Goal: Information Seeking & Learning: Understand process/instructions

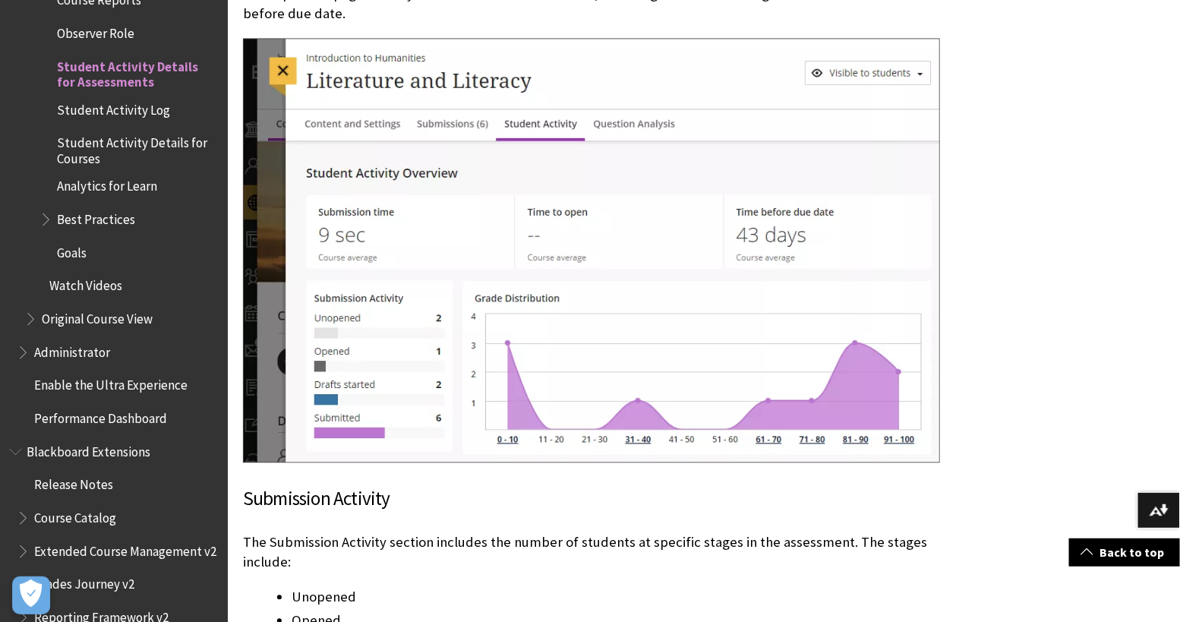
scroll to position [2322, 0]
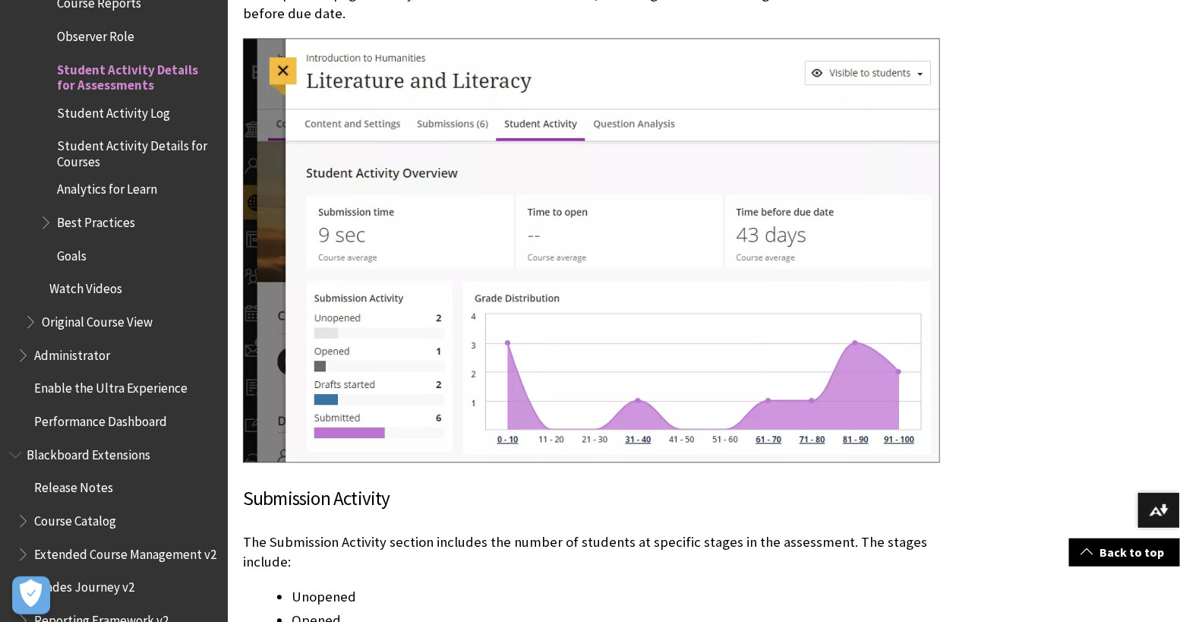
click at [135, 100] on span "Student Activity Log" at bounding box center [113, 110] width 113 height 21
click at [130, 100] on span "Student Activity Log" at bounding box center [118, 110] width 122 height 21
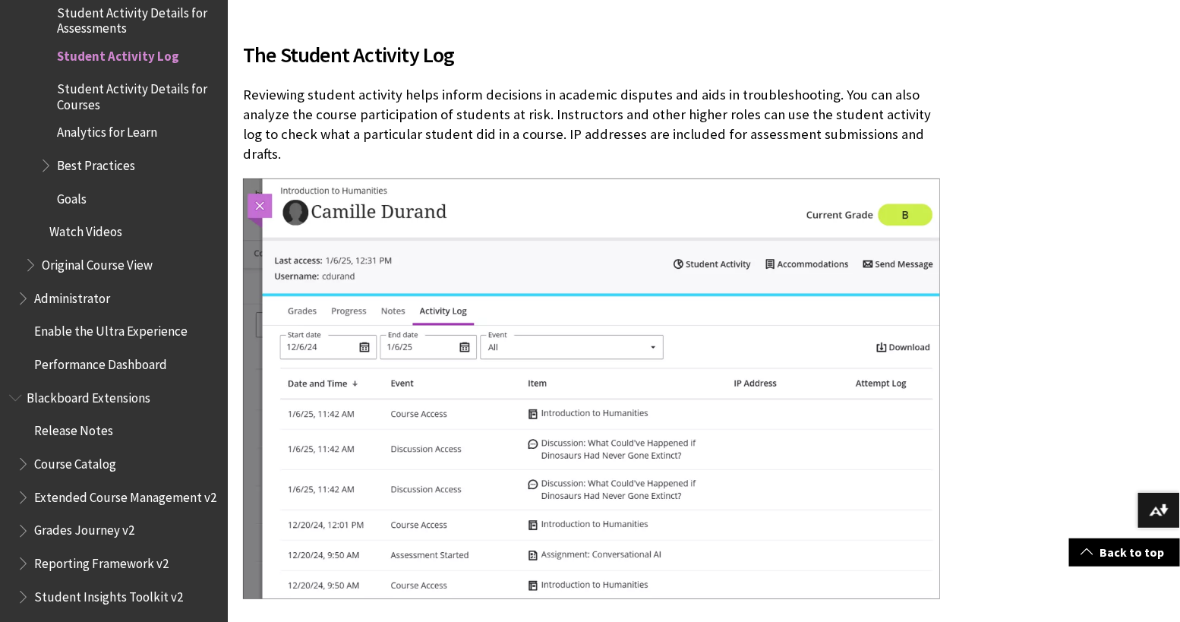
scroll to position [394, 0]
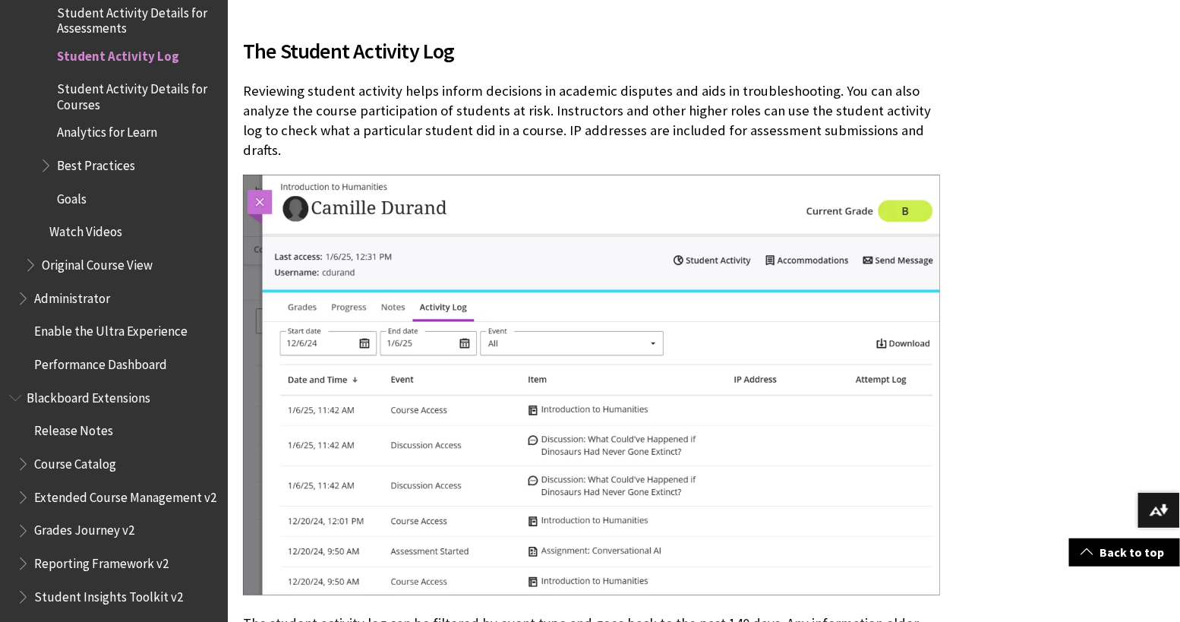
click at [434, 85] on p "Reviewing student activity helps inform decisions in academic disputes and aids…" at bounding box center [591, 121] width 697 height 80
click at [678, 99] on p "Reviewing student activity helps inform decisions in academic disputes and aids…" at bounding box center [591, 121] width 697 height 80
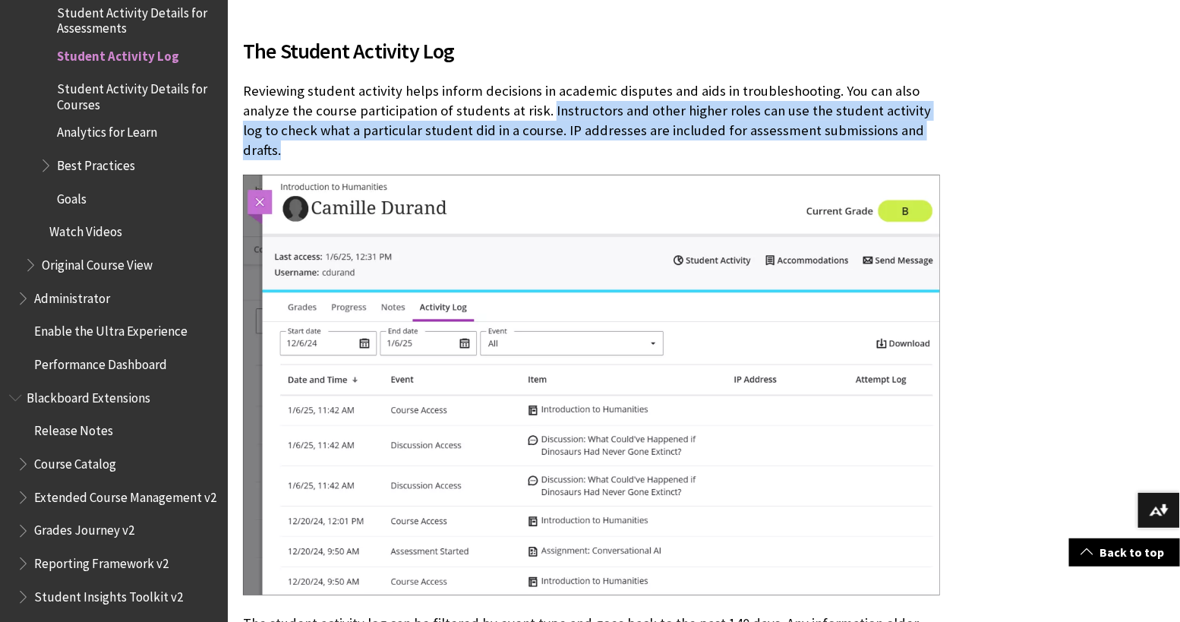
drag, startPoint x: 547, startPoint y: 110, endPoint x: 940, endPoint y: 128, distance: 393.9
click at [940, 128] on div "The Student Activity Log Reviewing student activity helps inform decisions in a…" at bounding box center [592, 598] width 728 height 1260
copy p "Instructors and other higher roles can use the student activity log to check wh…"
click at [665, 387] on img at bounding box center [591, 385] width 697 height 421
click at [640, 390] on img at bounding box center [591, 385] width 697 height 421
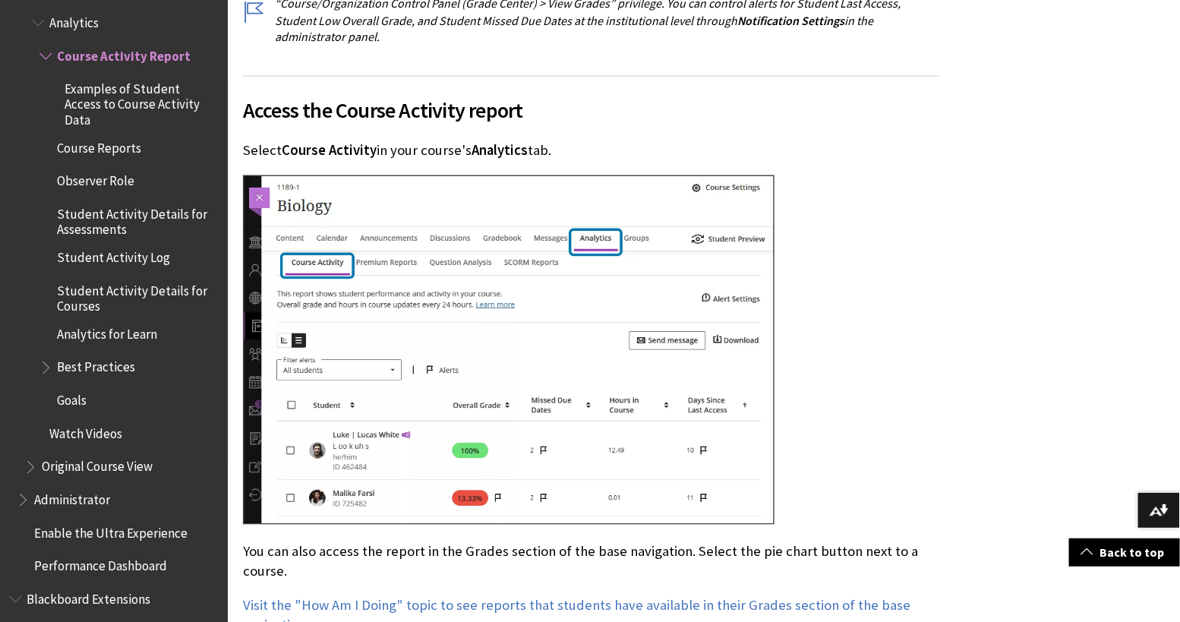
scroll to position [1048, 0]
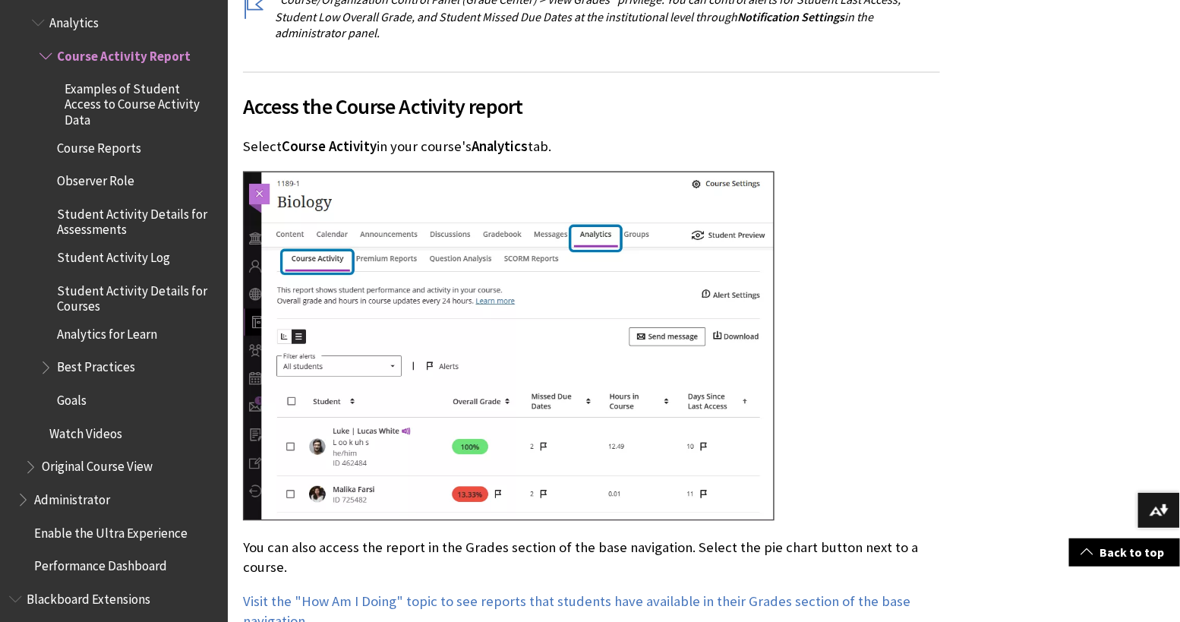
click at [535, 273] on img at bounding box center [509, 346] width 532 height 349
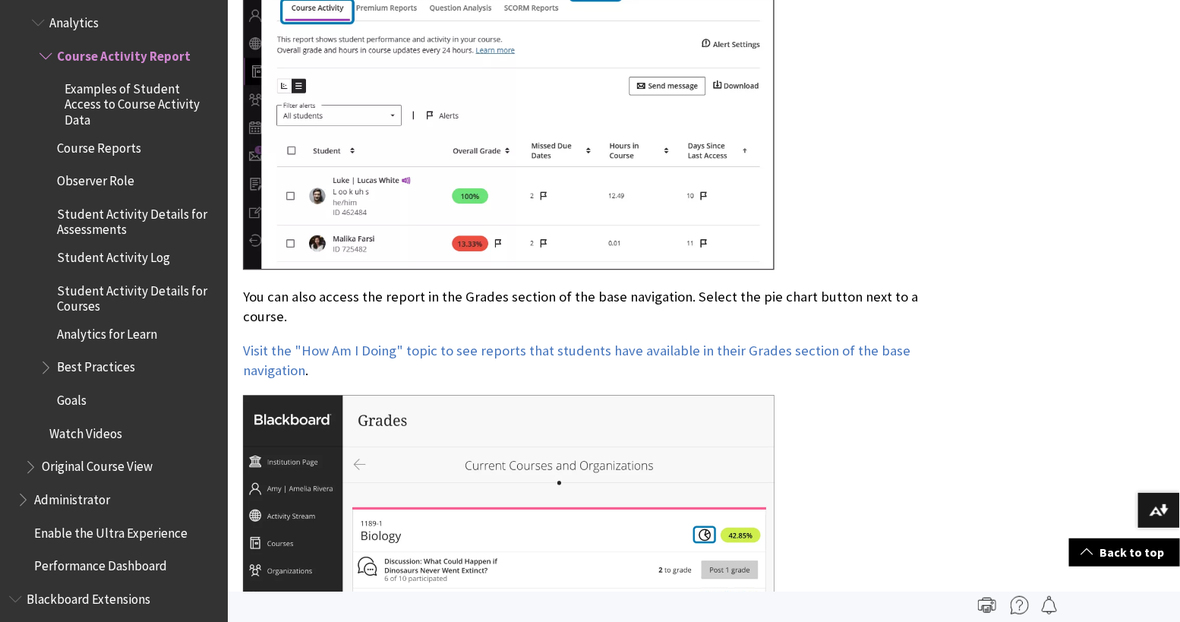
scroll to position [1084, 0]
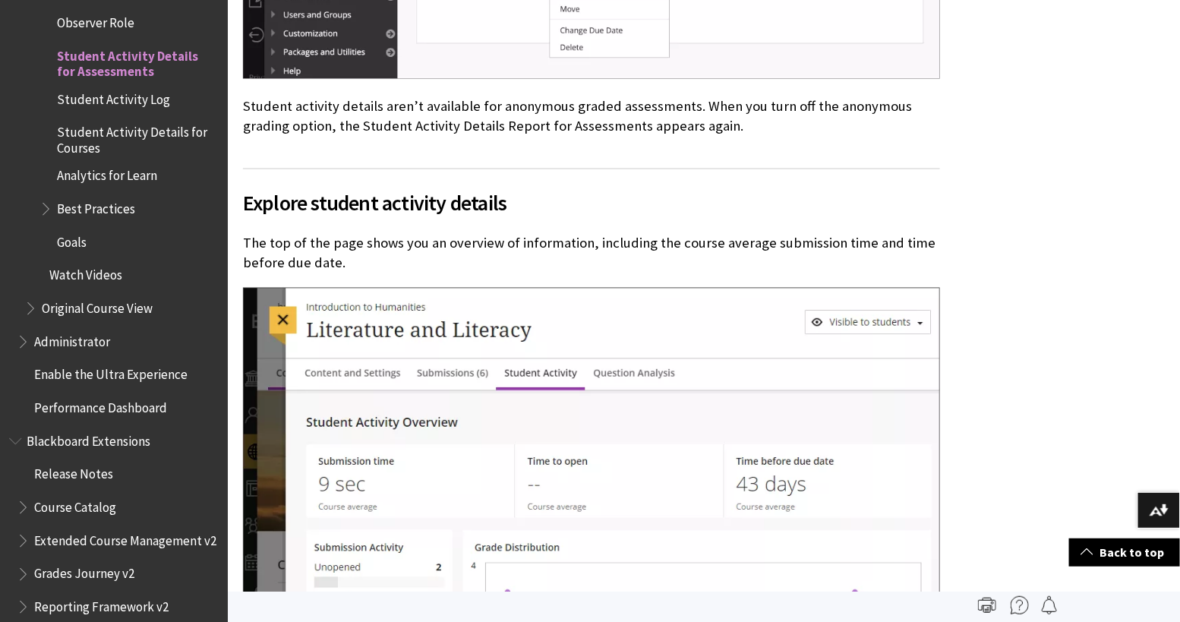
scroll to position [3393, 0]
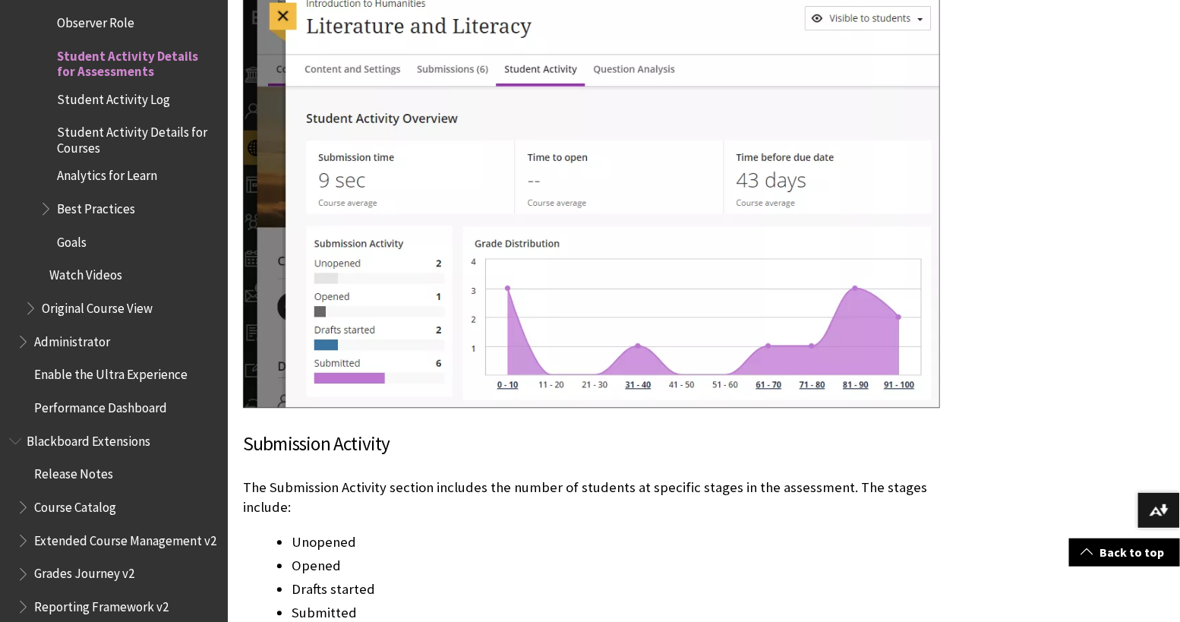
click at [643, 176] on img at bounding box center [591, 195] width 697 height 425
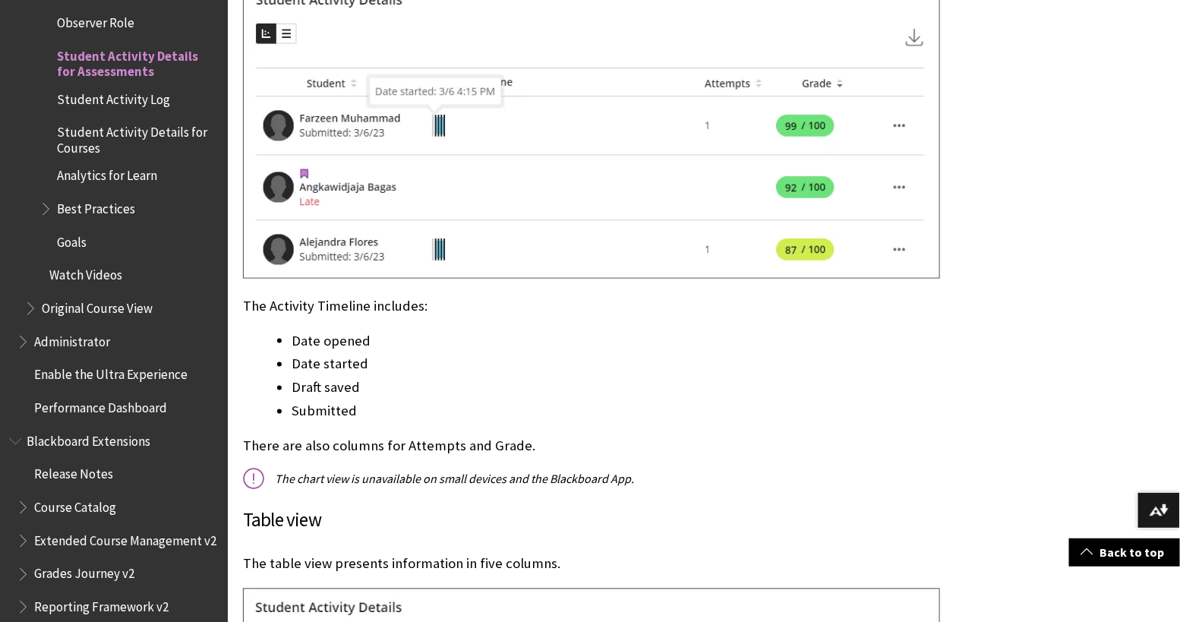
scroll to position [5073, 0]
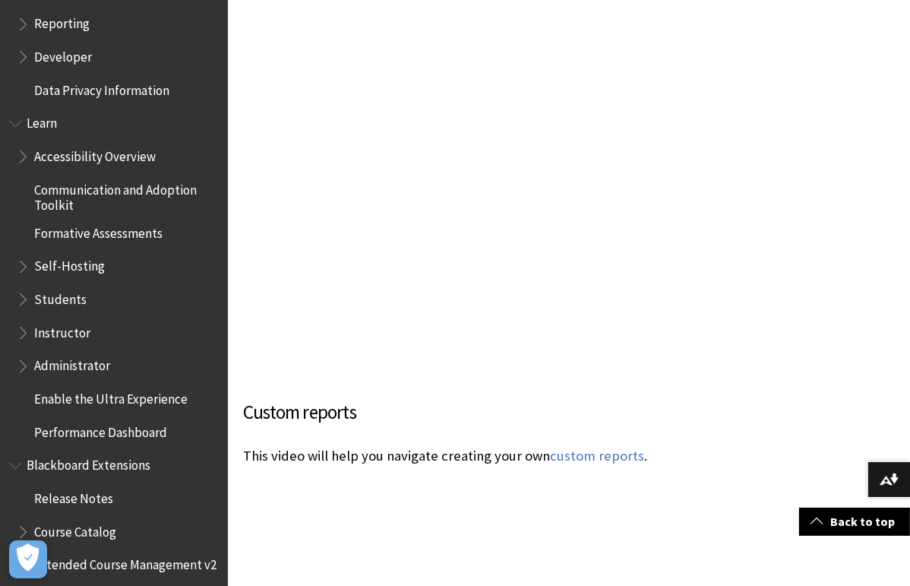
scroll to position [1986, 0]
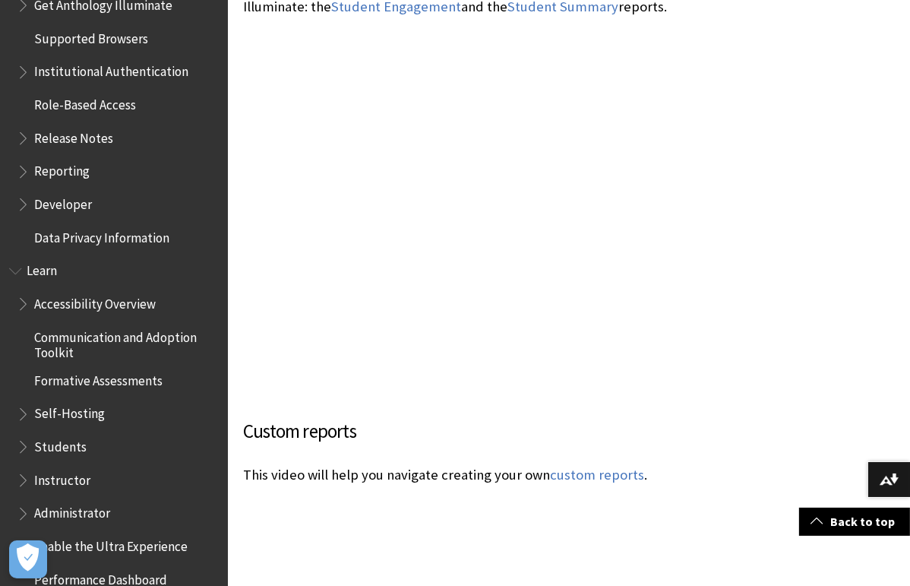
scroll to position [1051, 0]
click at [26, 204] on span "Book outline for Anthology Illuminate" at bounding box center [25, 202] width 16 height 19
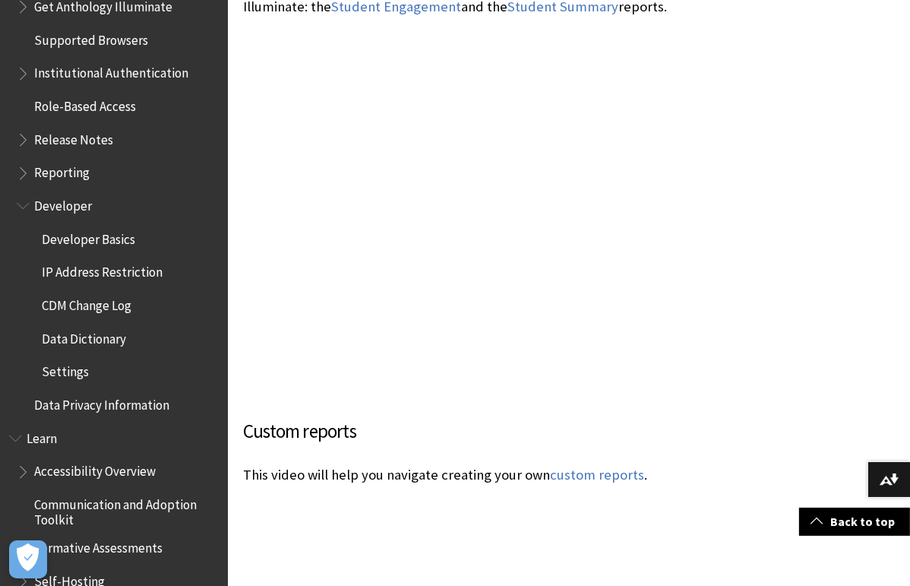
click at [88, 237] on span "Developer Basics" at bounding box center [88, 236] width 93 height 21
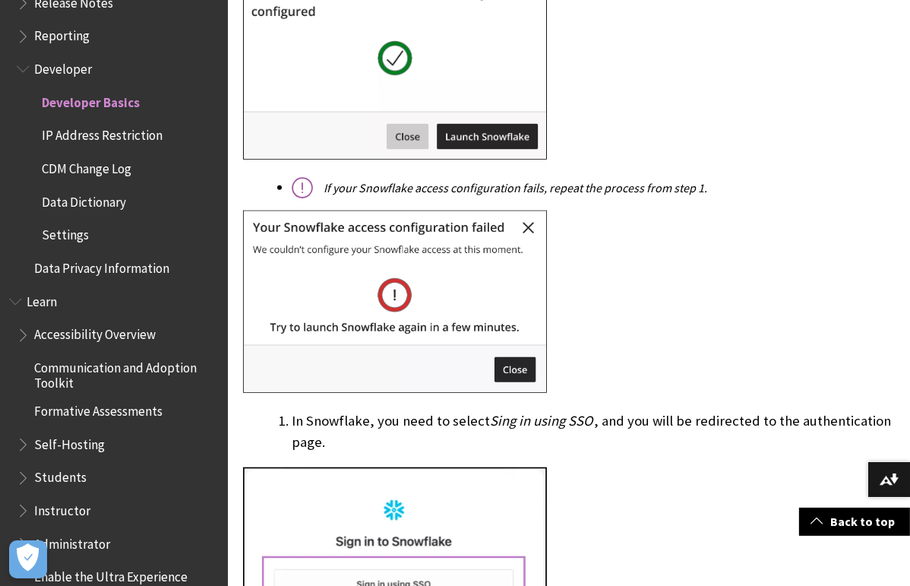
scroll to position [997, 0]
click at [115, 201] on span "Data Dictionary" at bounding box center [84, 199] width 84 height 21
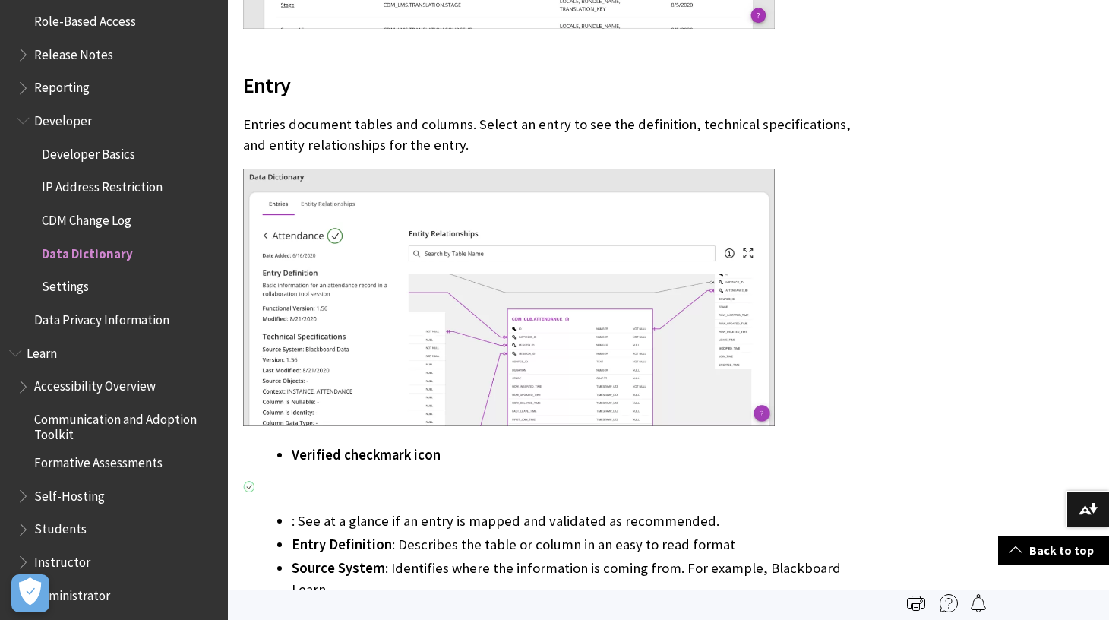
scroll to position [1107, 0]
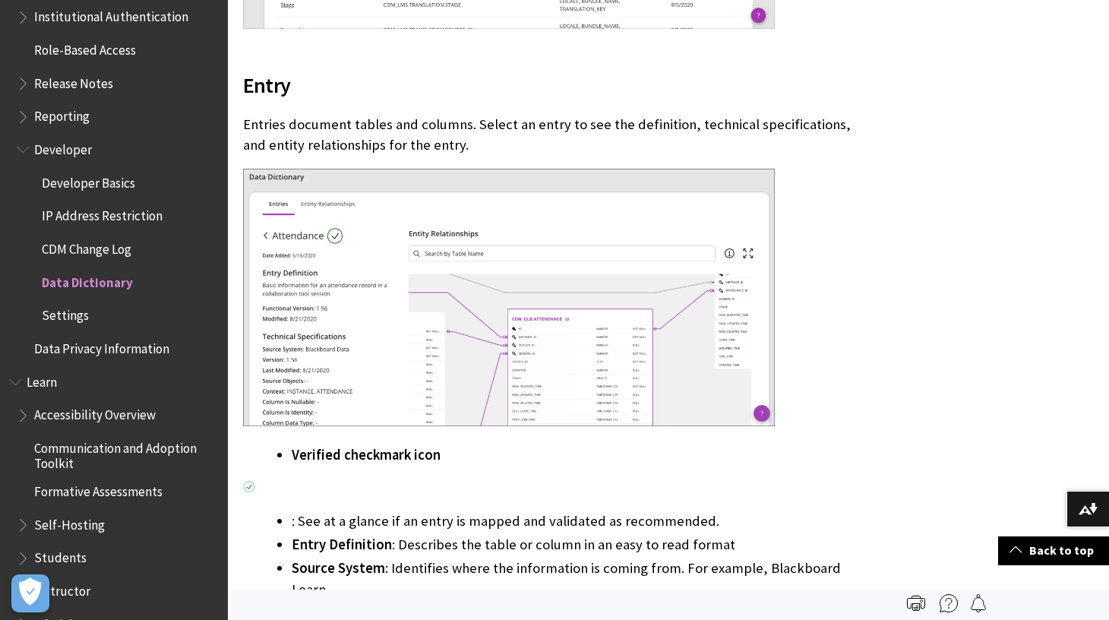
click at [84, 154] on span "Developer" at bounding box center [63, 147] width 58 height 21
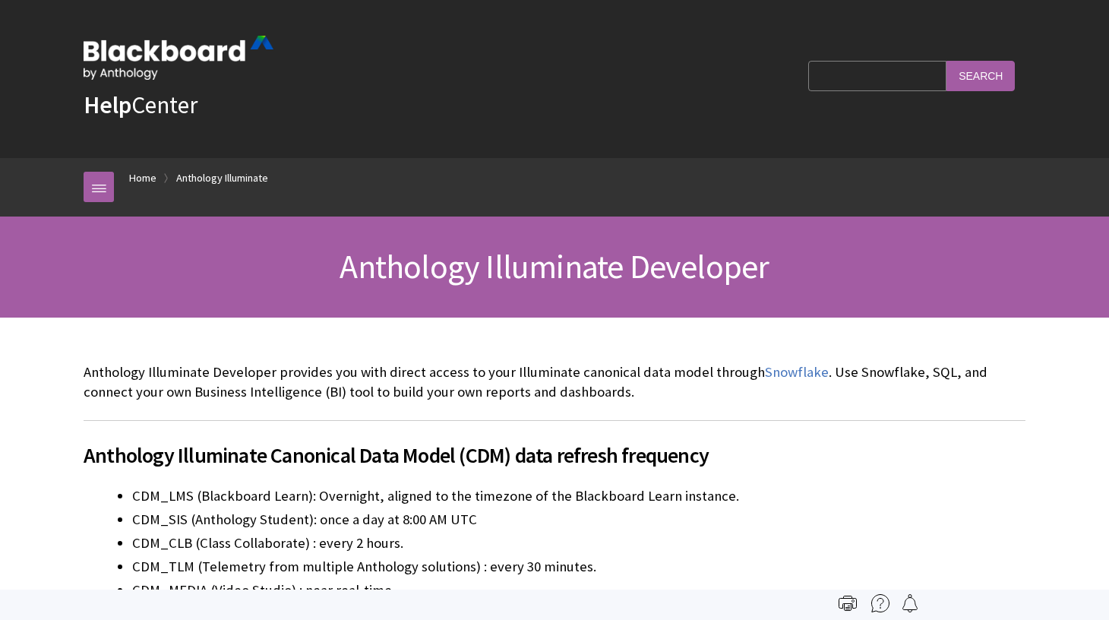
scroll to position [1221, 0]
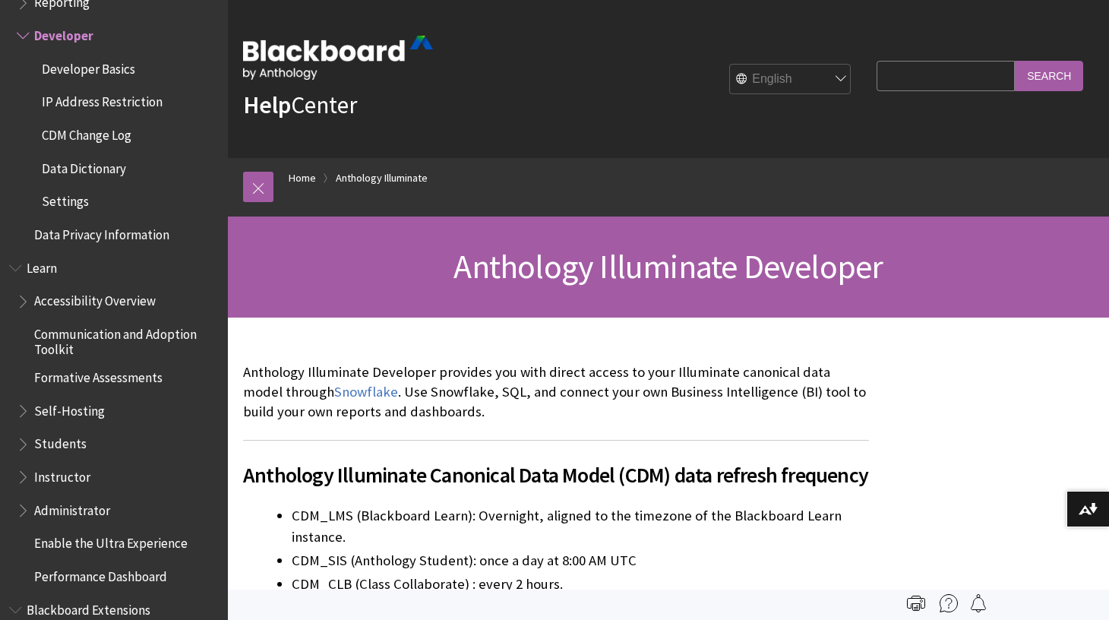
drag, startPoint x: 244, startPoint y: 368, endPoint x: 488, endPoint y: 408, distance: 247.8
click at [488, 408] on p "Anthology Illuminate Developer provides you with direct access to your Illumina…" at bounding box center [556, 392] width 626 height 60
copy p "Anthology Illuminate Developer provides you with direct access to your Illumina…"
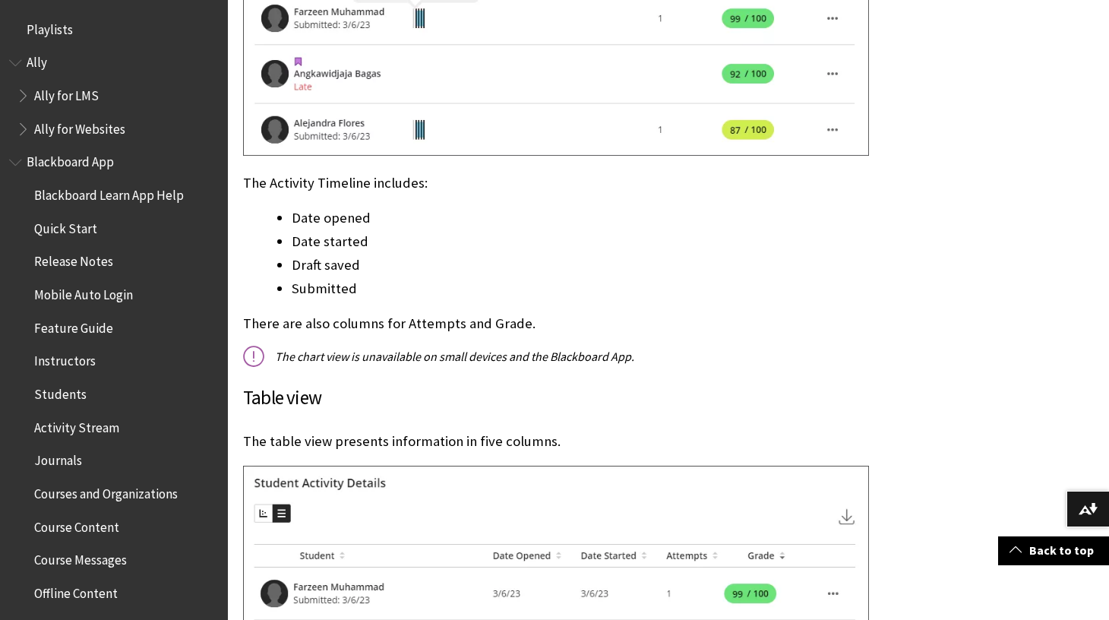
scroll to position [2336, 0]
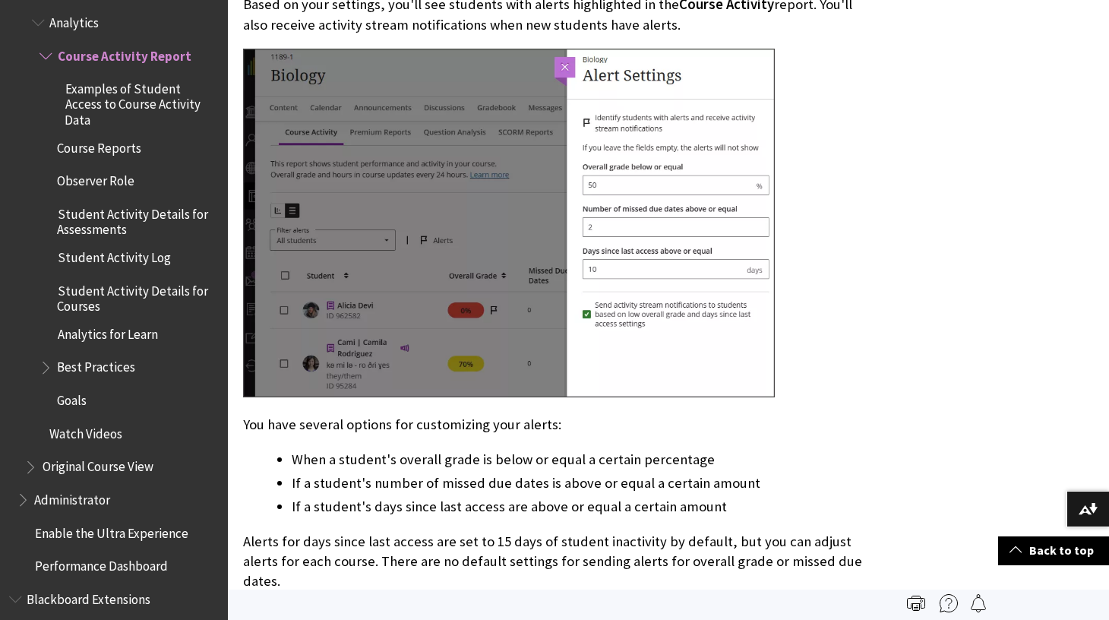
scroll to position [6940, 0]
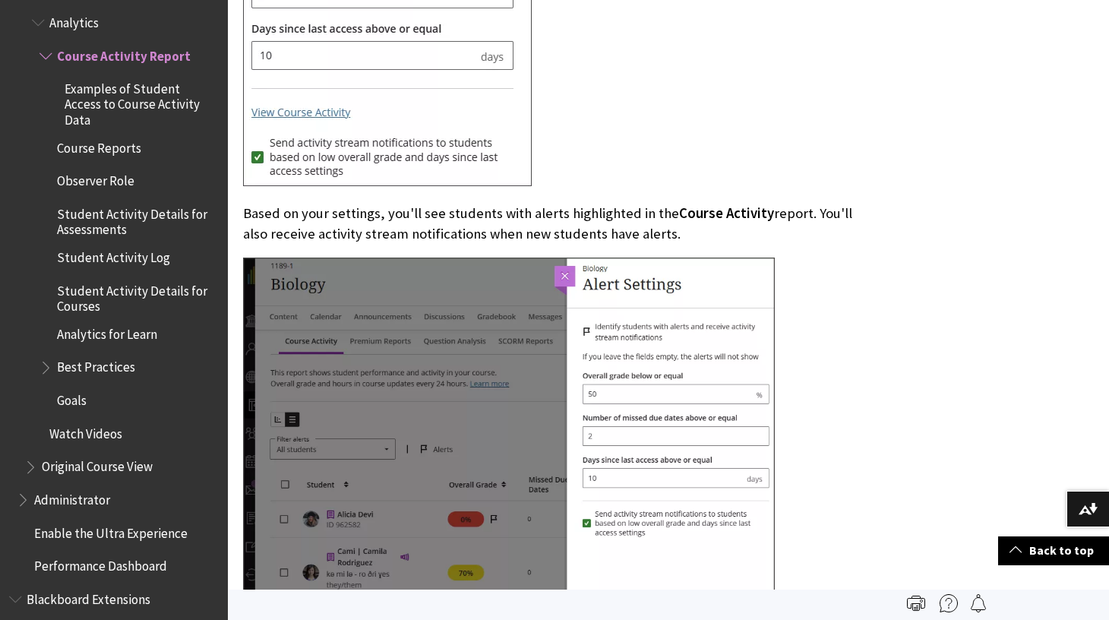
click at [450, 299] on img at bounding box center [509, 432] width 532 height 348
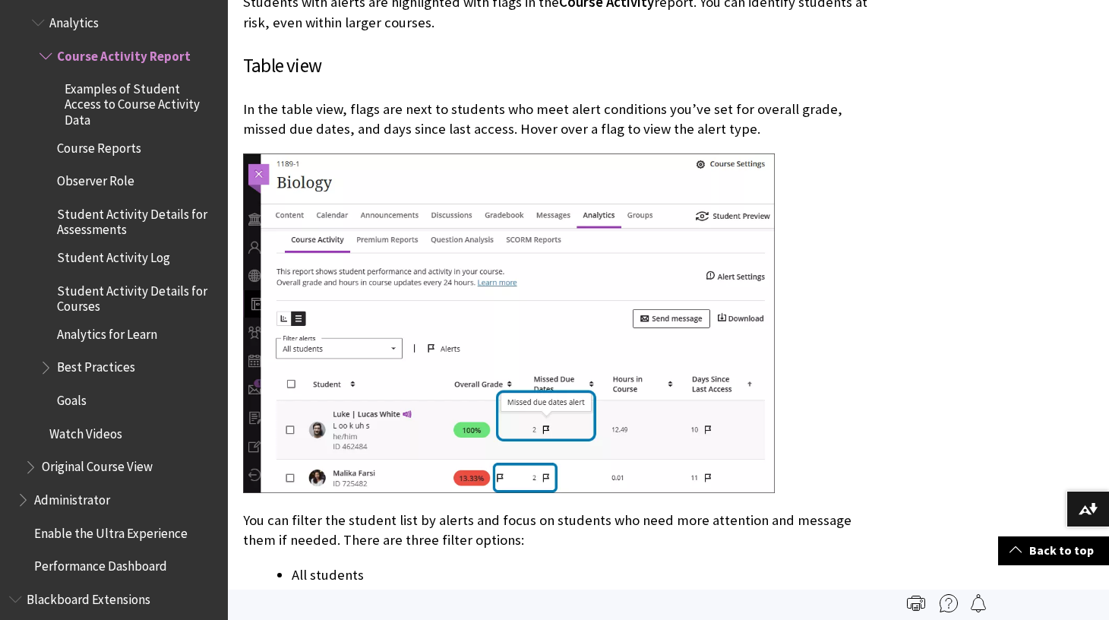
scroll to position [7976, 0]
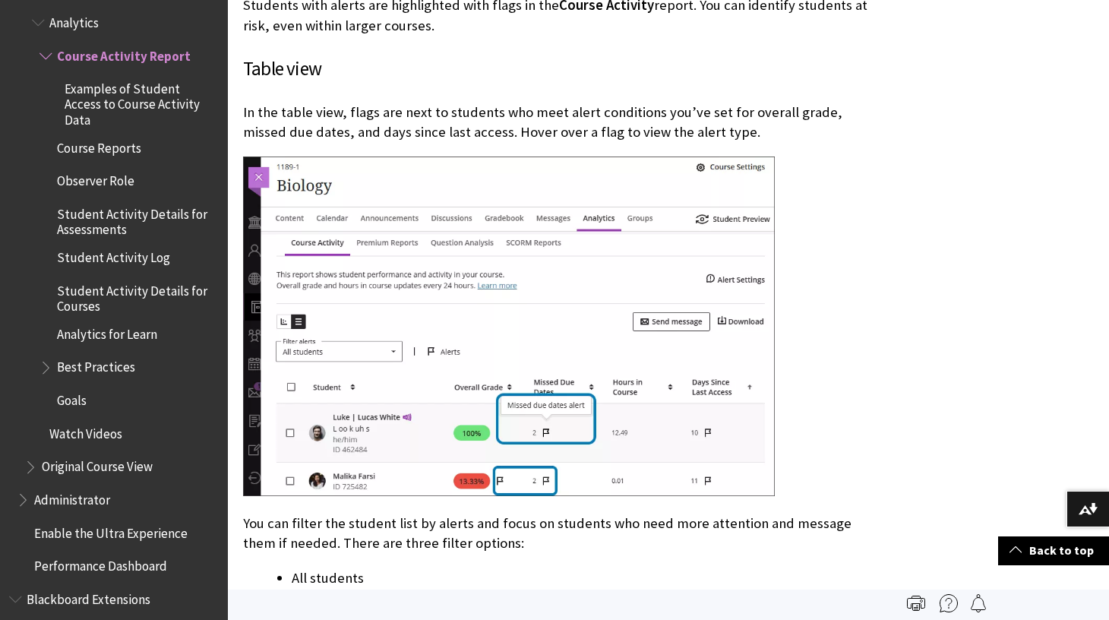
click at [484, 232] on img at bounding box center [509, 326] width 532 height 340
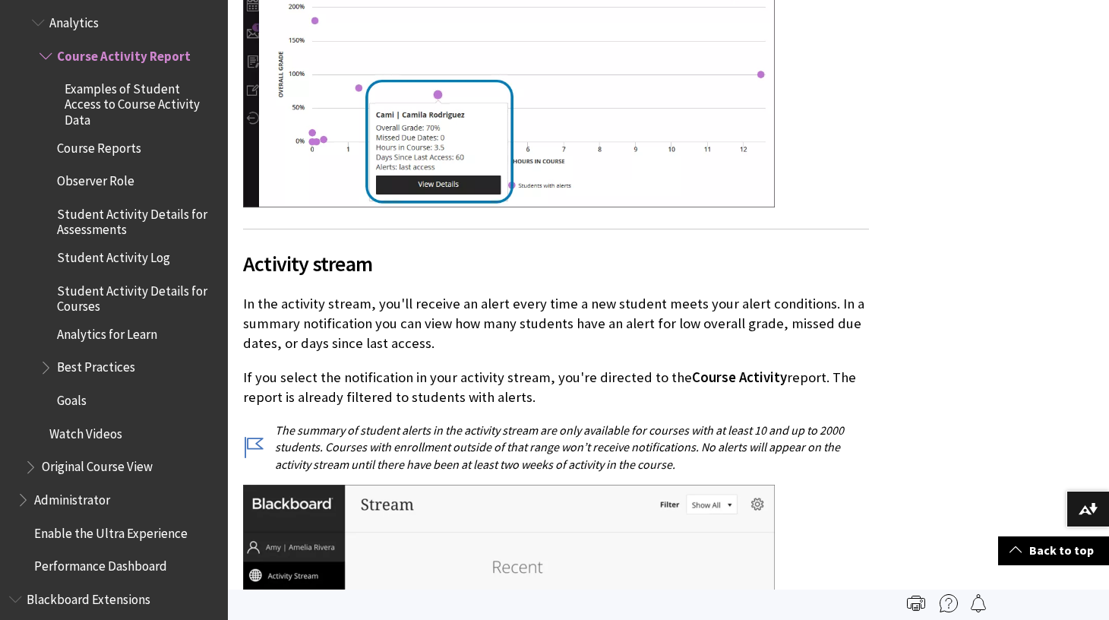
scroll to position [9011, 0]
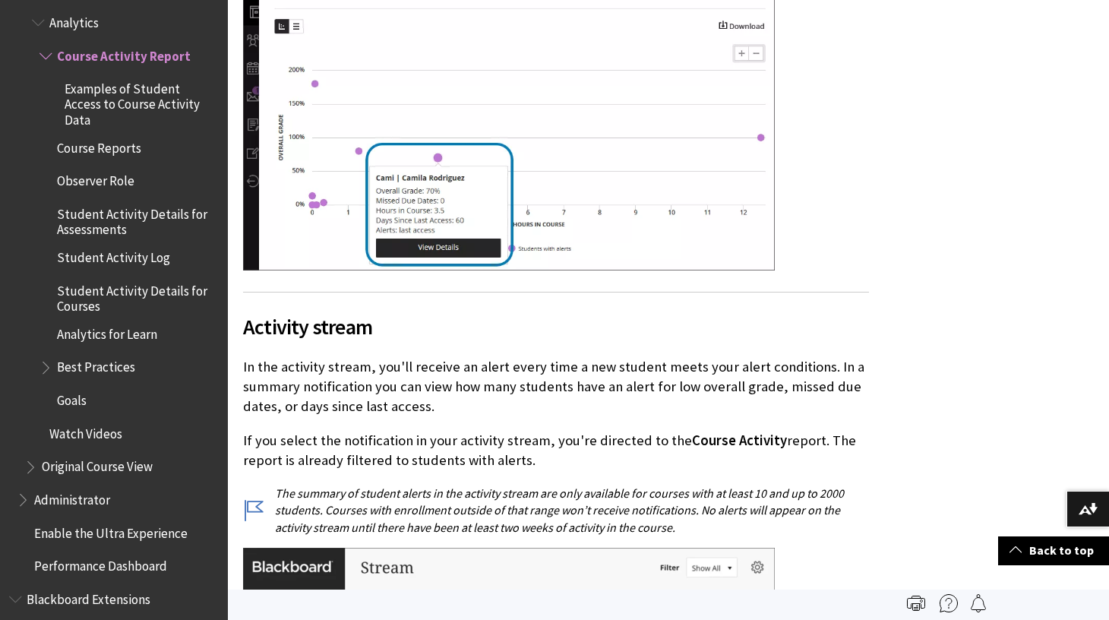
drag, startPoint x: 431, startPoint y: 321, endPoint x: 242, endPoint y: 273, distance: 194.6
copy p "In the activity stream, you'll receive an alert every time a new student meets …"
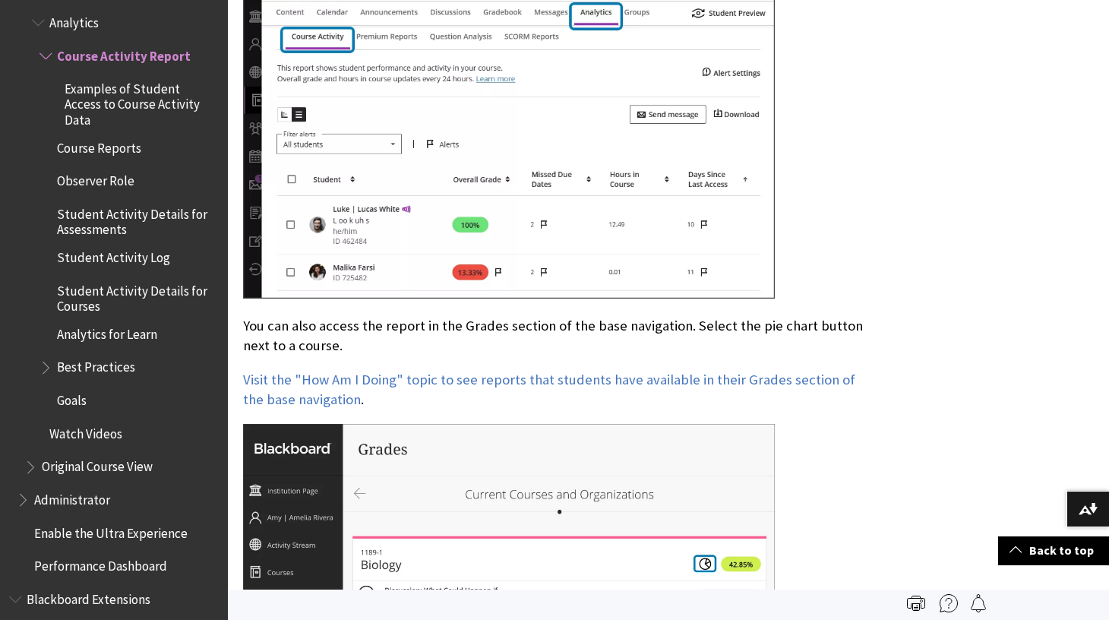
scroll to position [1283, 0]
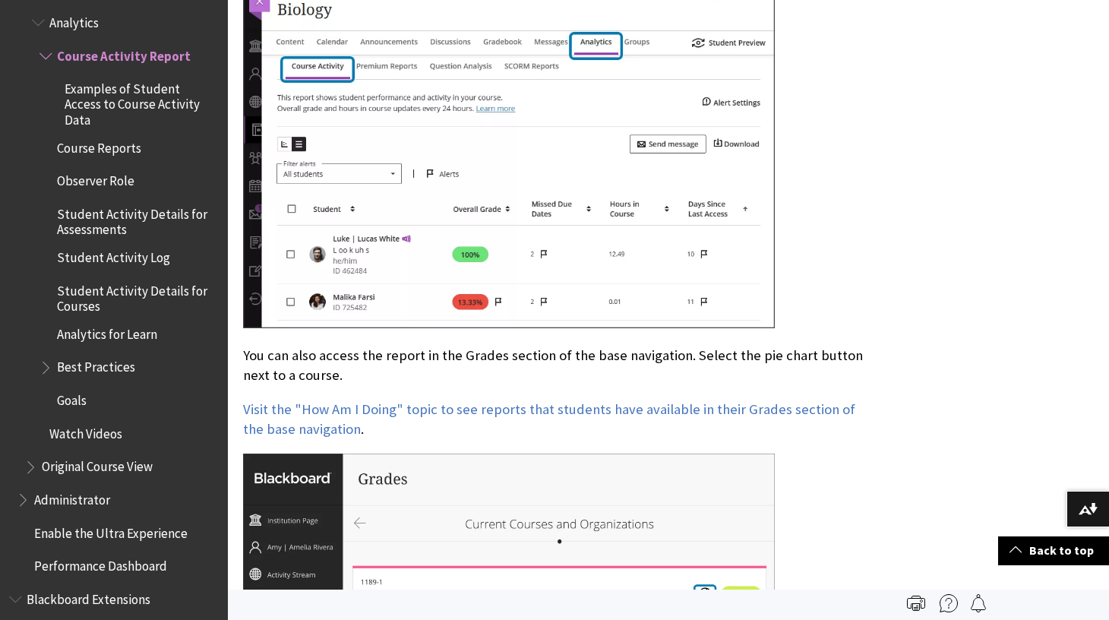
click at [733, 212] on img at bounding box center [509, 153] width 532 height 349
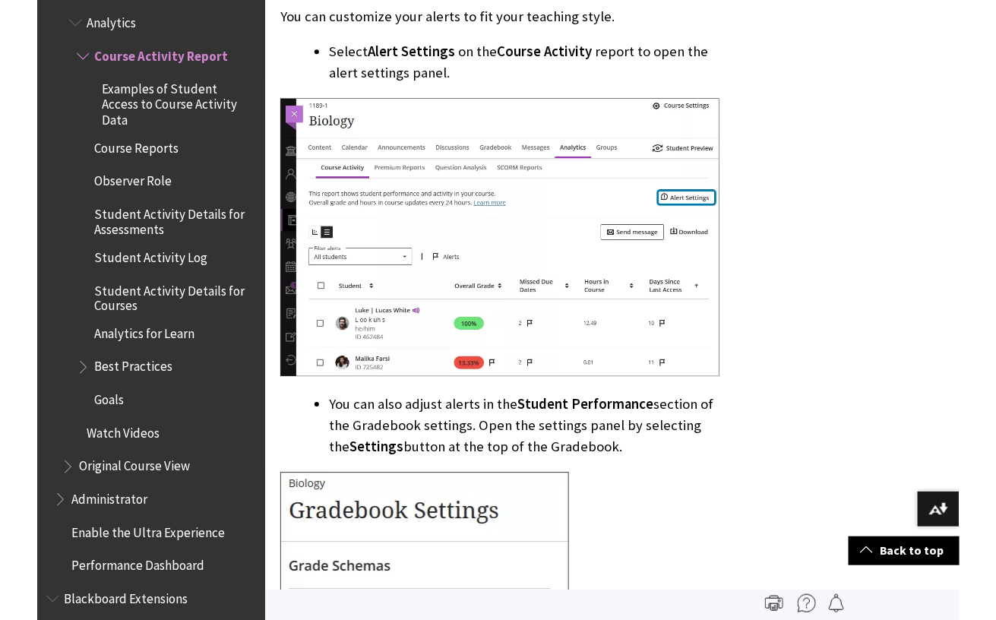
scroll to position [6174, 0]
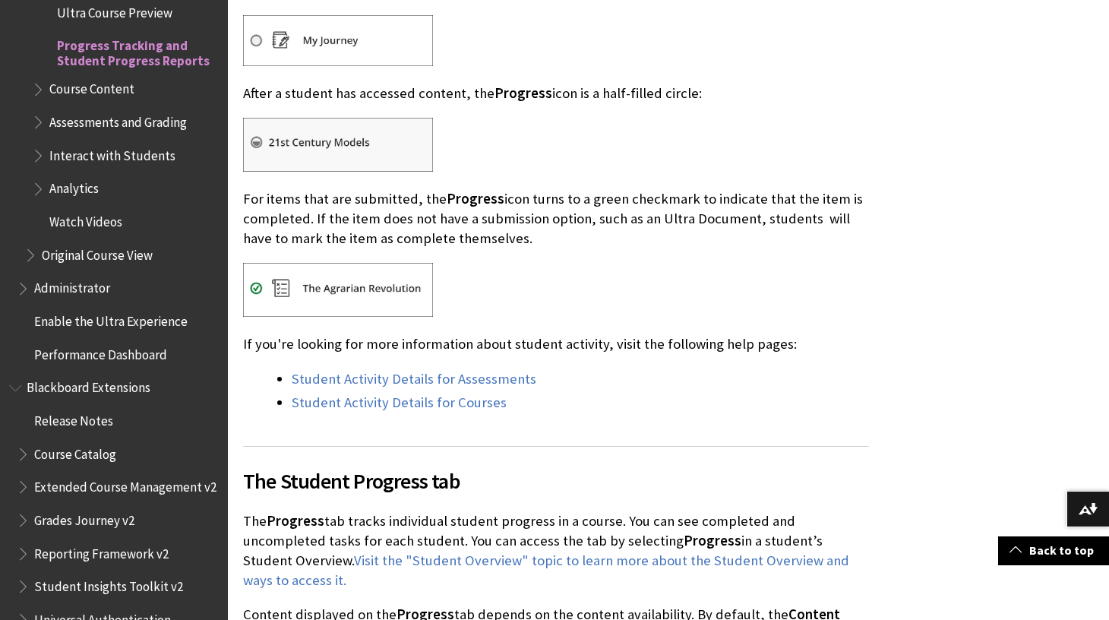
scroll to position [906, 0]
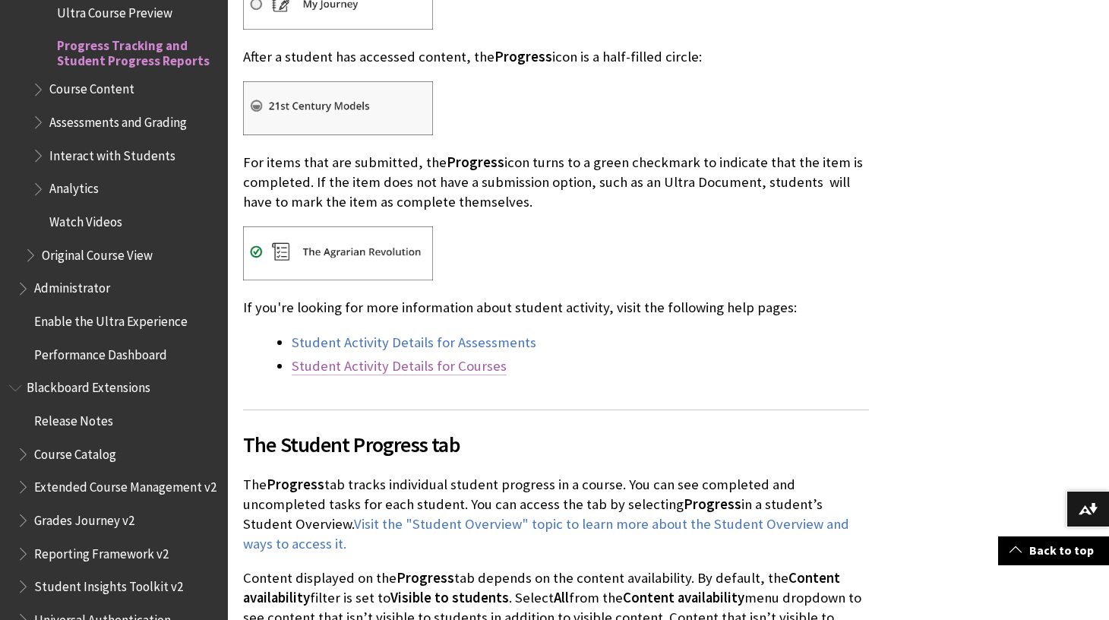
click at [457, 365] on link "Student Activity Details for Courses" at bounding box center [399, 366] width 215 height 18
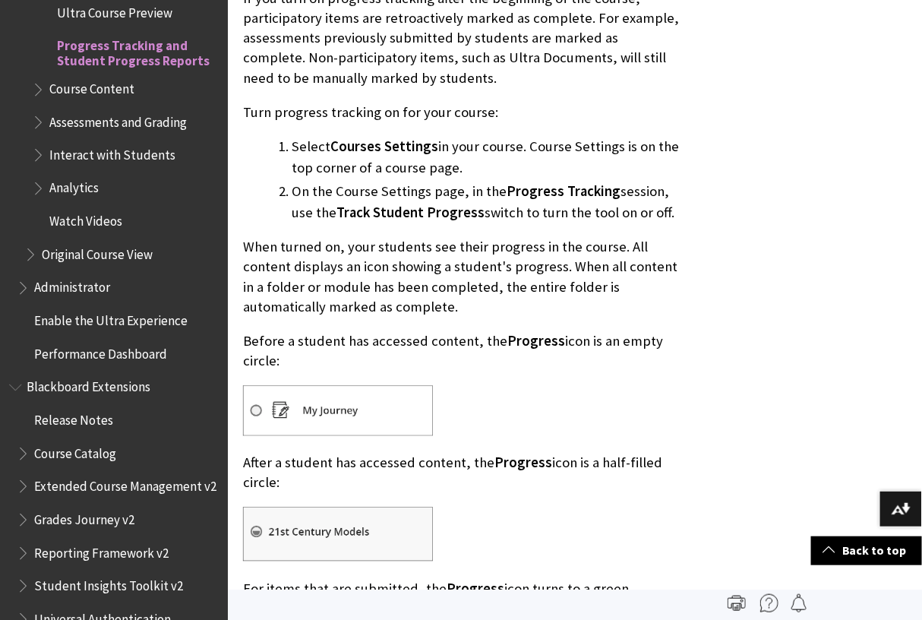
scroll to position [466, 0]
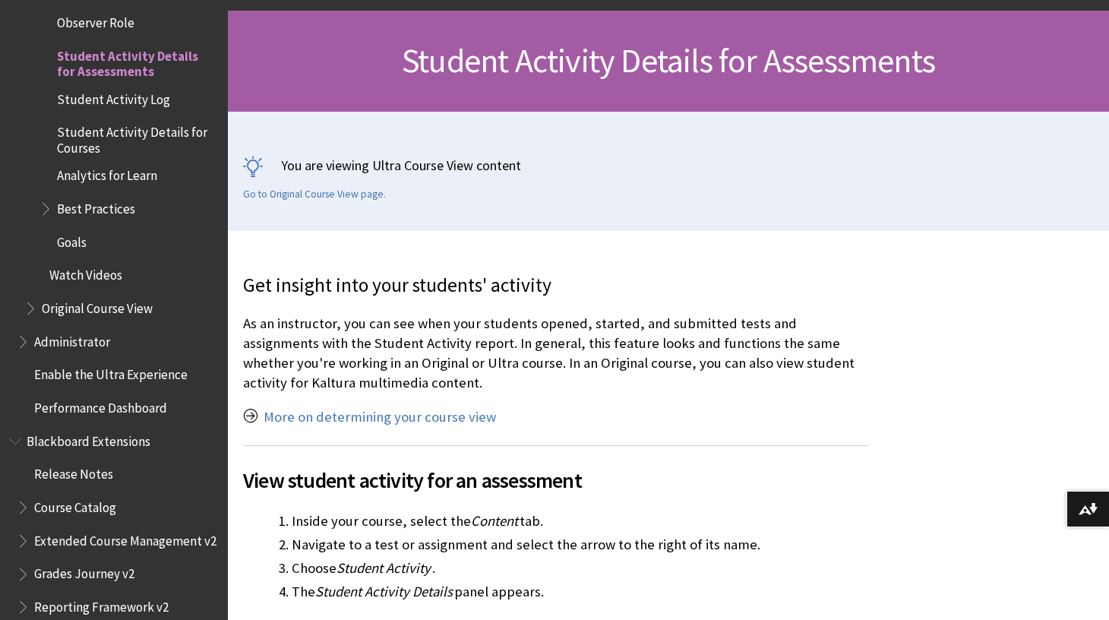
scroll to position [243, 0]
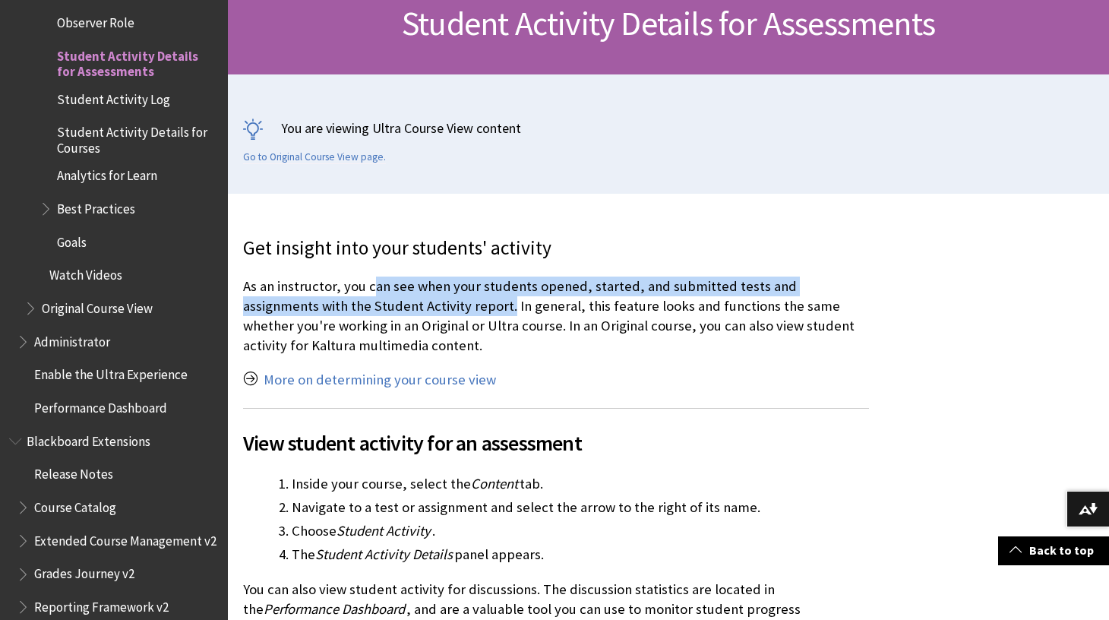
drag, startPoint x: 370, startPoint y: 286, endPoint x: 432, endPoint y: 299, distance: 63.5
click at [432, 299] on p "As an instructor, you can see when your students opened, started, and submitted…" at bounding box center [556, 317] width 626 height 80
copy p "an see when your students opened, started, and submitted tests and assignments …"
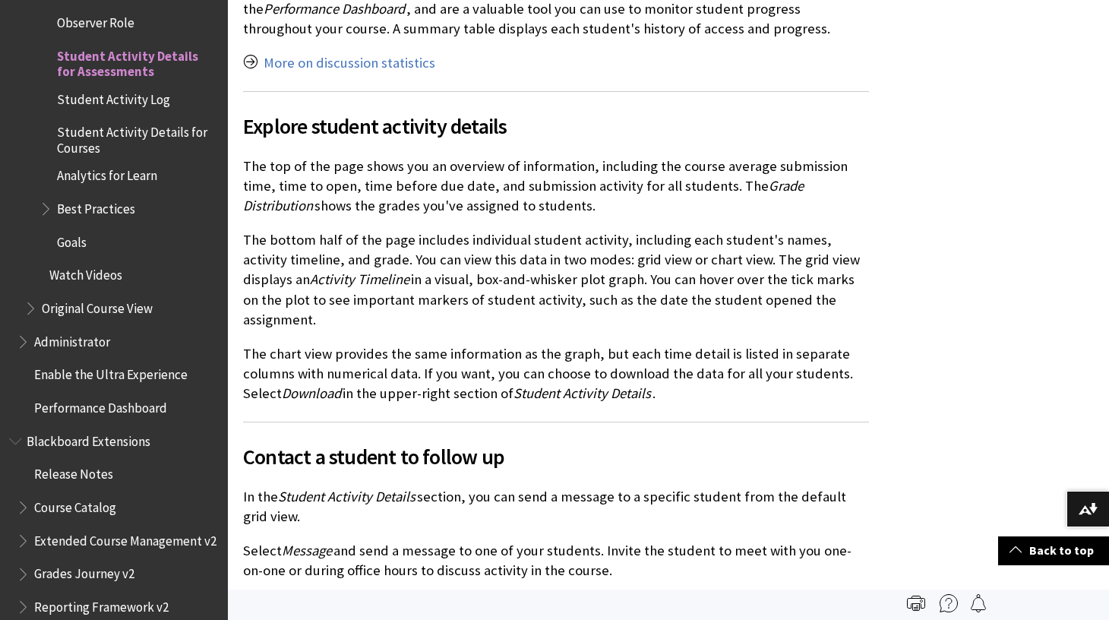
scroll to position [813, 0]
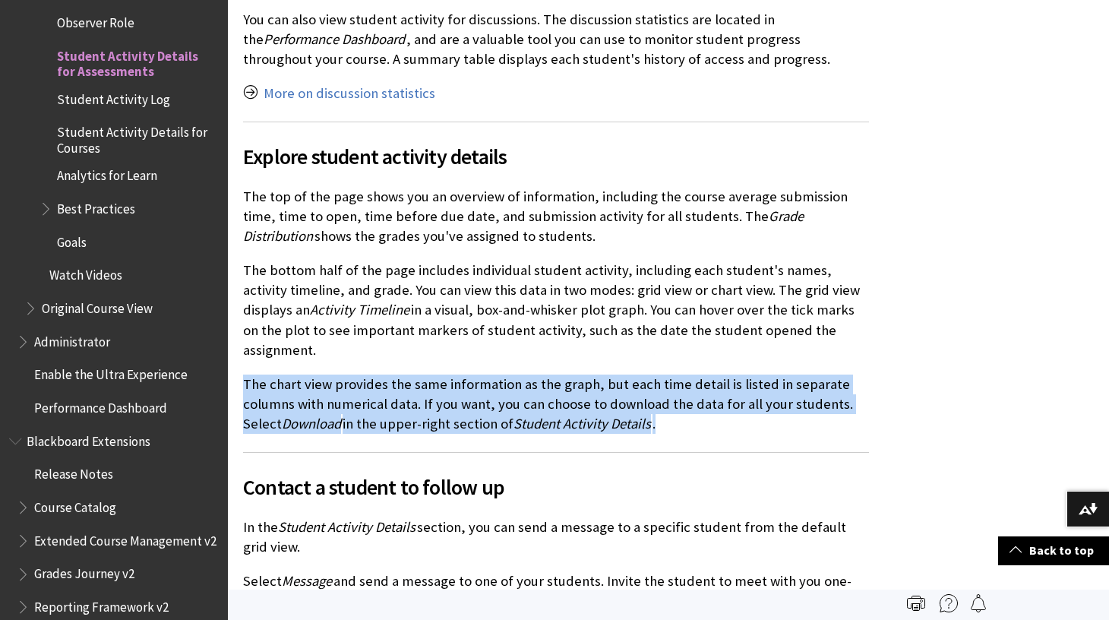
drag, startPoint x: 245, startPoint y: 361, endPoint x: 662, endPoint y: 408, distance: 419.7
click at [662, 408] on p "The chart view provides the same information as the graph, but each time detail…" at bounding box center [556, 405] width 626 height 60
copy p "The chart view provides the same information as the graph, but each time detail…"
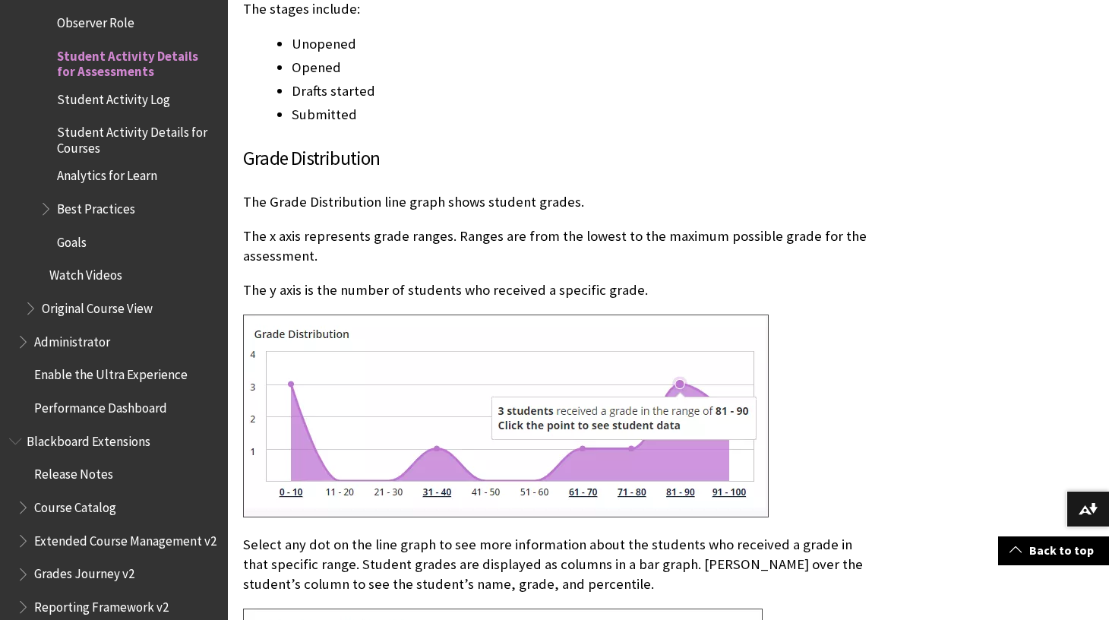
scroll to position [4072, 0]
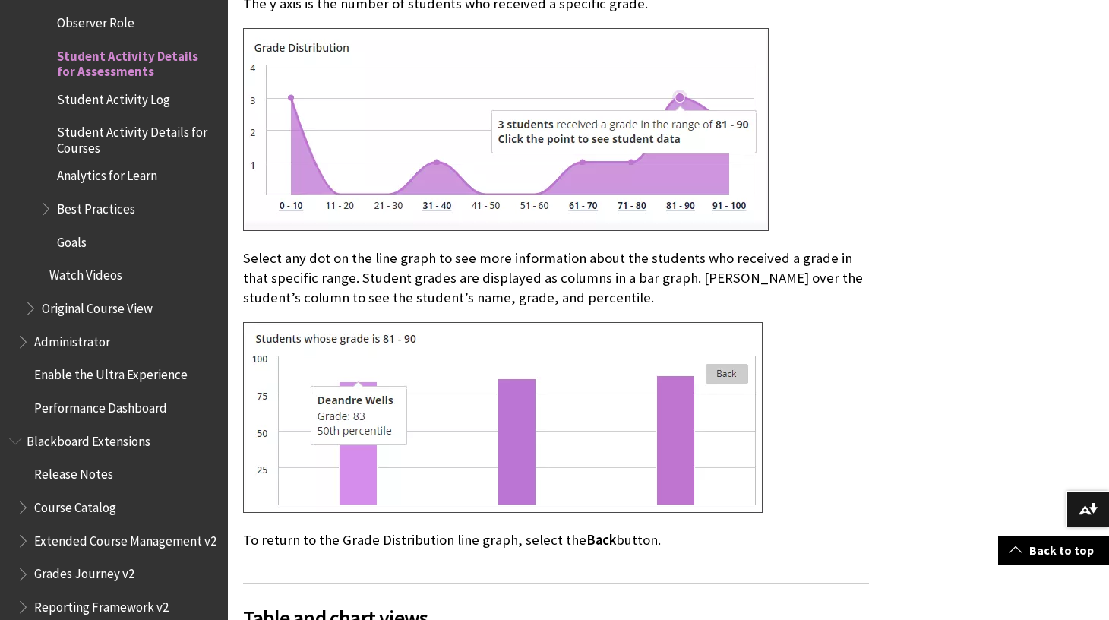
click at [419, 122] on img at bounding box center [506, 129] width 526 height 203
click at [394, 125] on img at bounding box center [506, 129] width 526 height 203
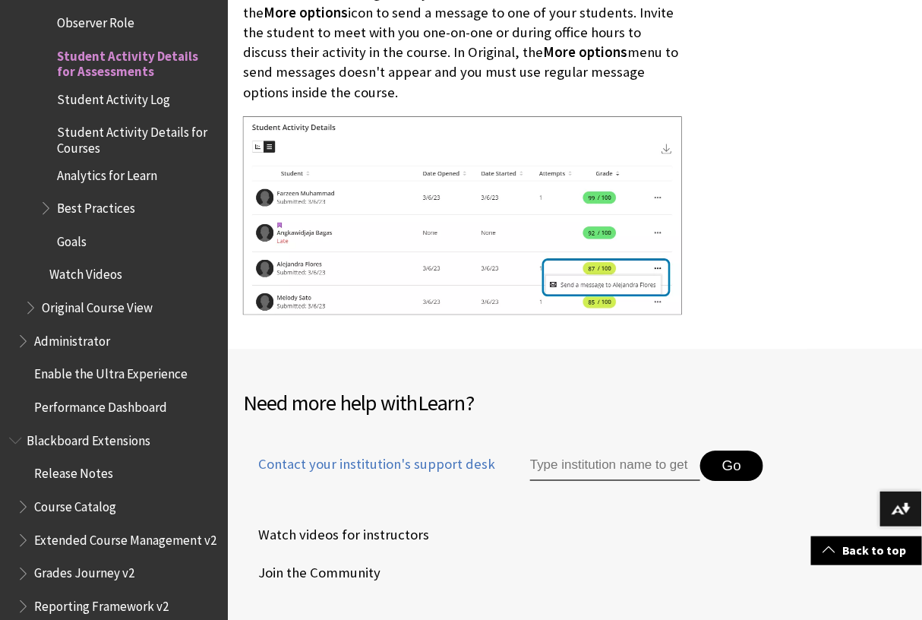
scroll to position [5838, 0]
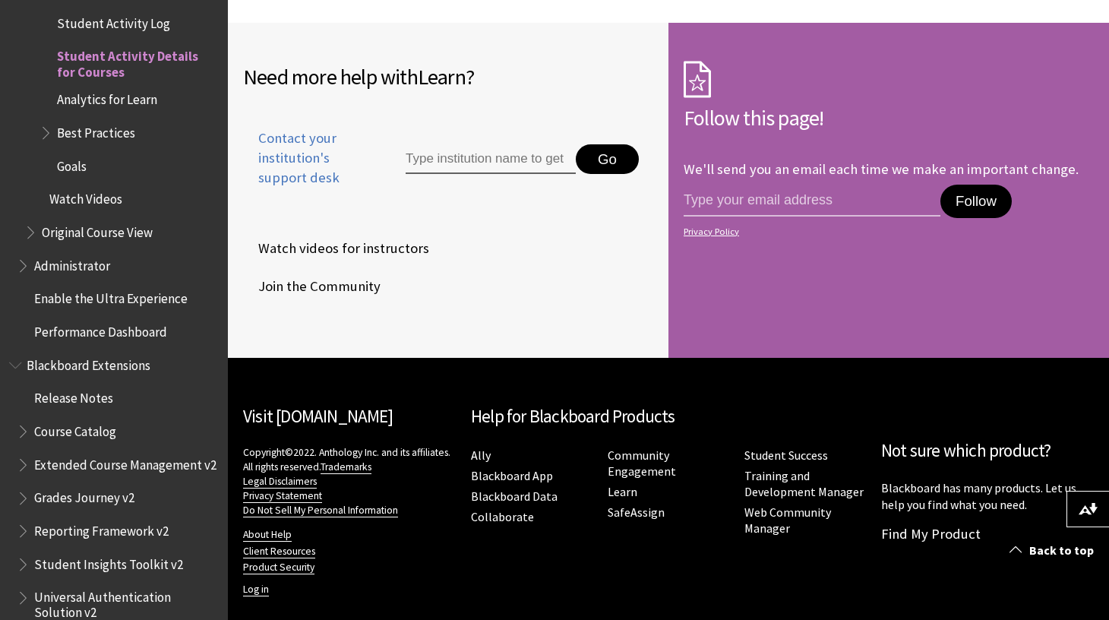
scroll to position [5421, 0]
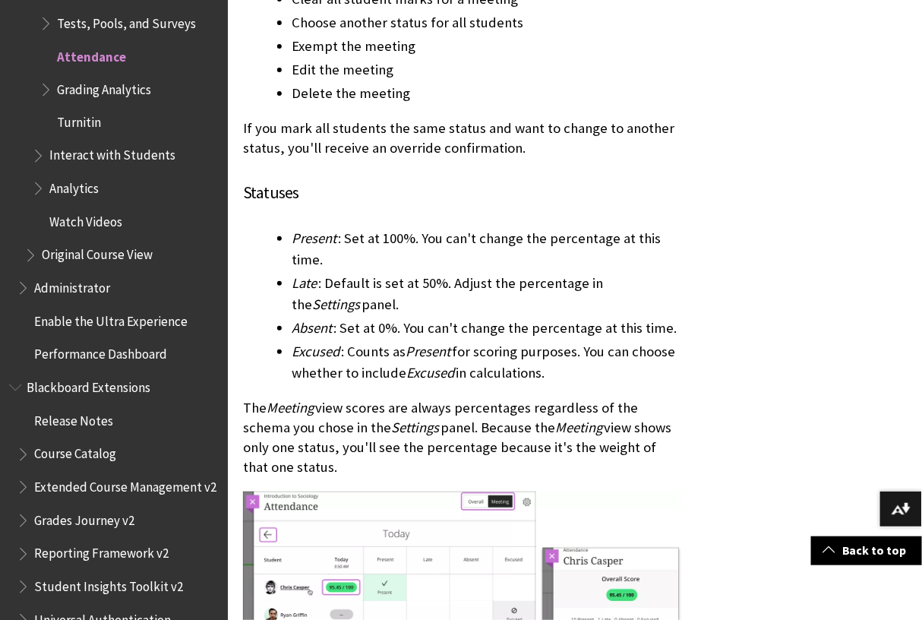
scroll to position [4474, 0]
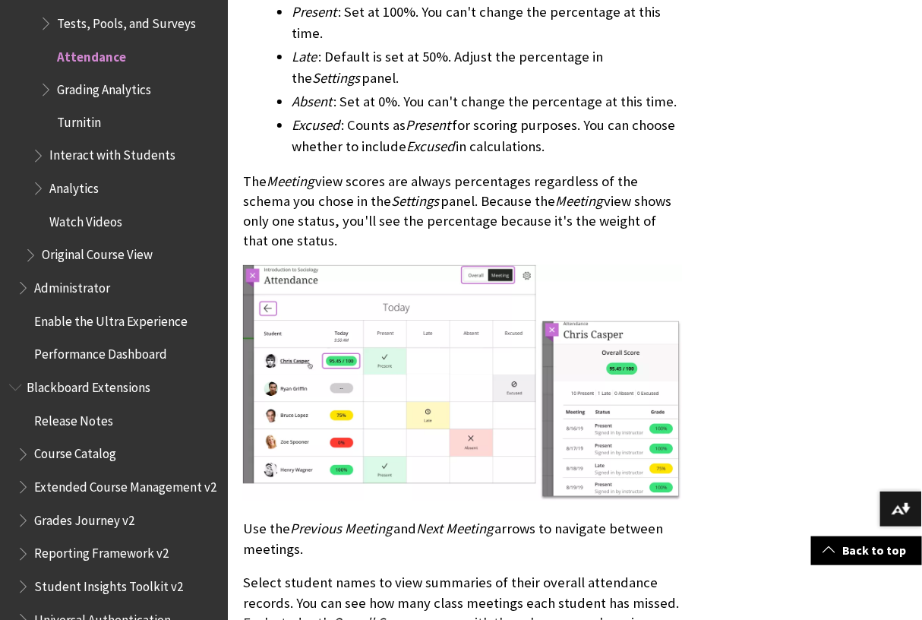
click at [488, 315] on img at bounding box center [462, 383] width 439 height 236
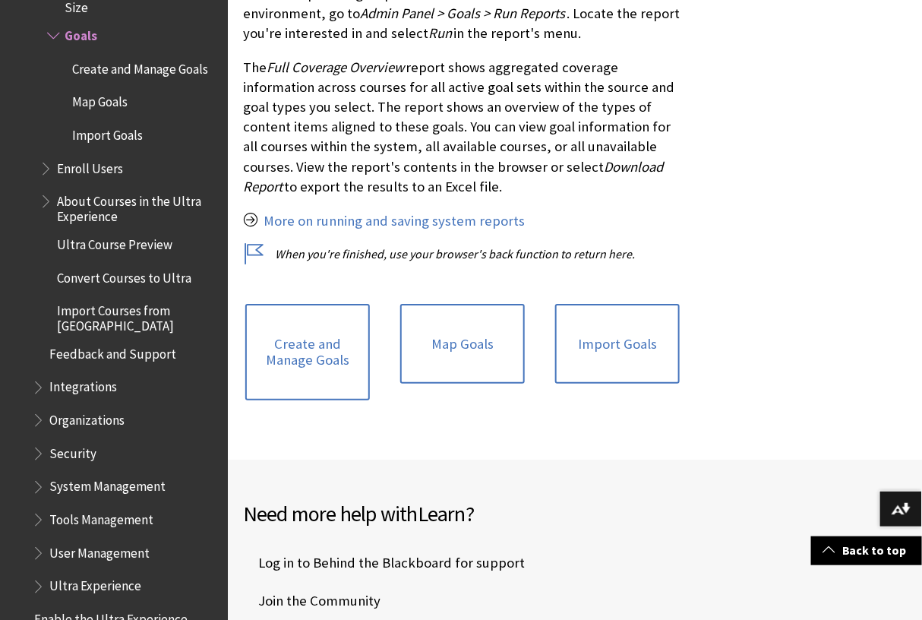
scroll to position [1759, 0]
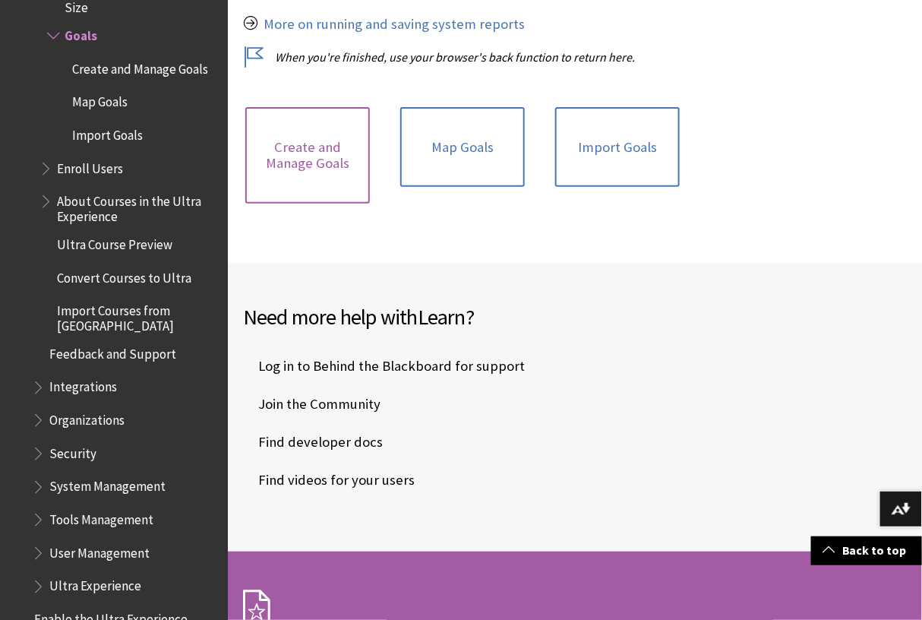
click at [317, 141] on link "Create and Manage Goals" at bounding box center [307, 155] width 125 height 96
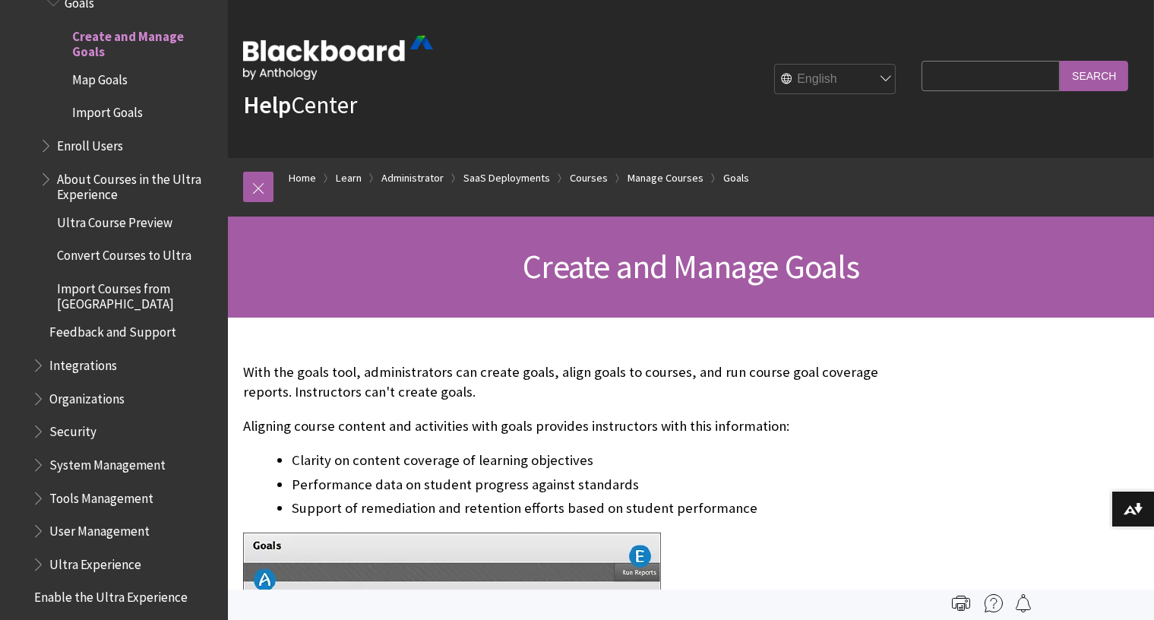
click at [114, 80] on span "Map Goals" at bounding box center [99, 77] width 55 height 21
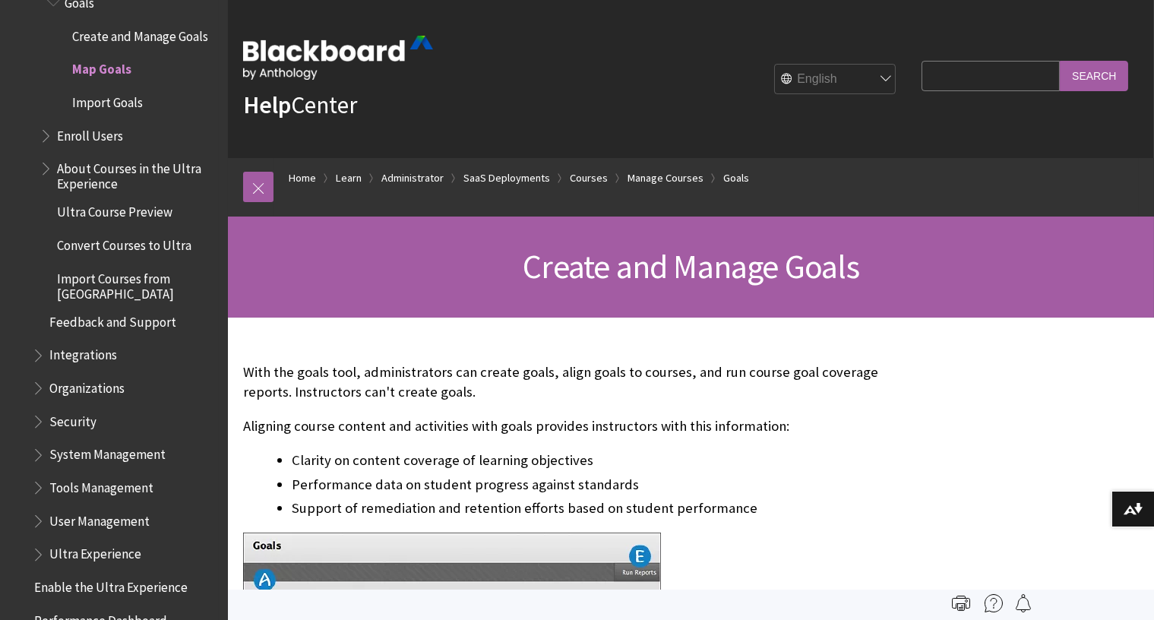
click at [114, 66] on span "Map Goals" at bounding box center [101, 67] width 59 height 21
